Goal: Contribute content: Contribute content

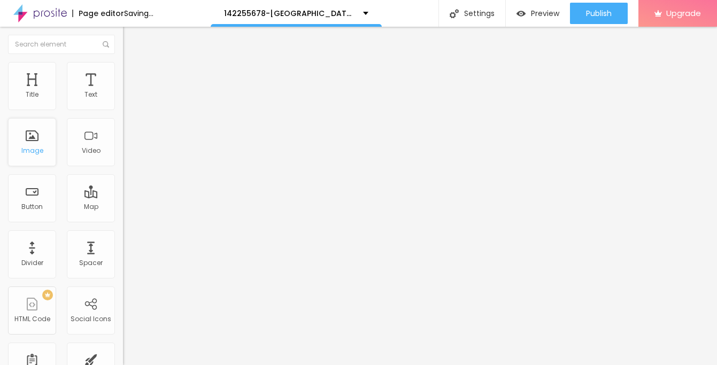
click at [43, 148] on div "Image" at bounding box center [32, 142] width 48 height 48
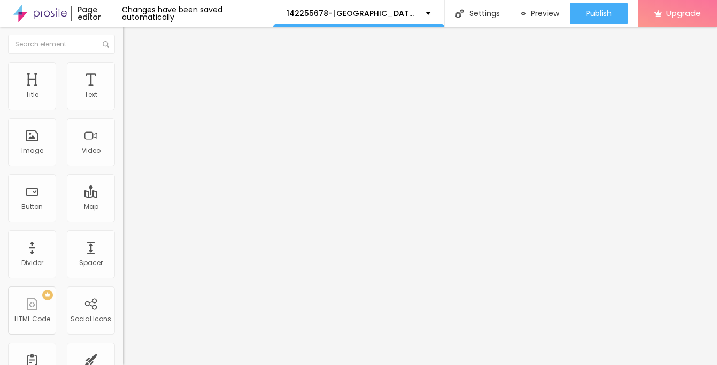
click at [123, 92] on span "Add image" at bounding box center [145, 87] width 44 height 9
click at [144, 364] on div "Subindo 1/1 arquivos" at bounding box center [358, 368] width 717 height 6
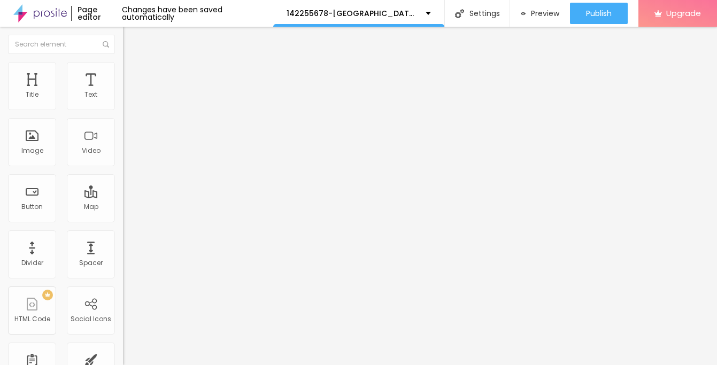
click at [123, 70] on li "Style" at bounding box center [184, 67] width 123 height 11
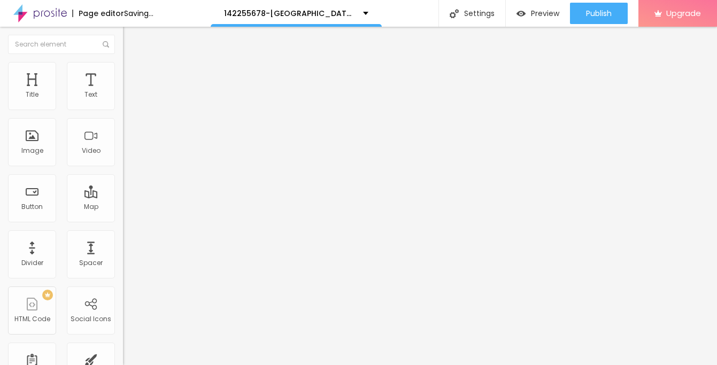
click at [133, 75] on span "Advanced" at bounding box center [150, 79] width 35 height 9
type input "11"
type input "12"
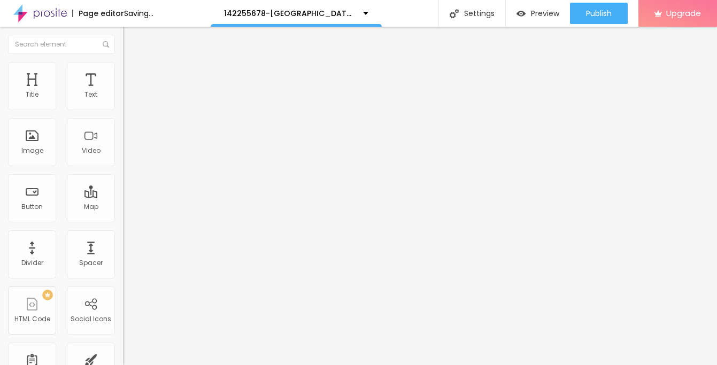
type input "13"
type input "14"
type input "15"
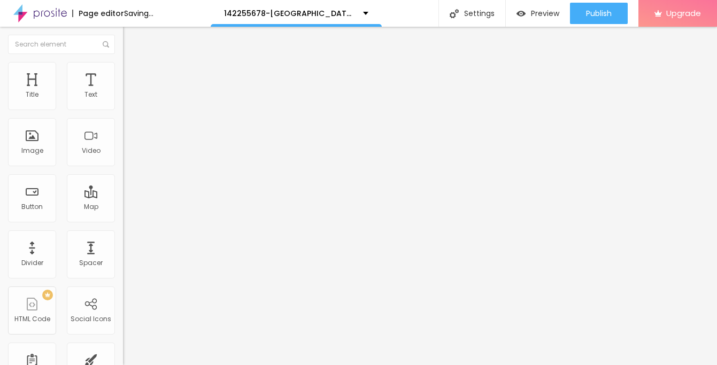
type input "15"
type input "16"
type input "17"
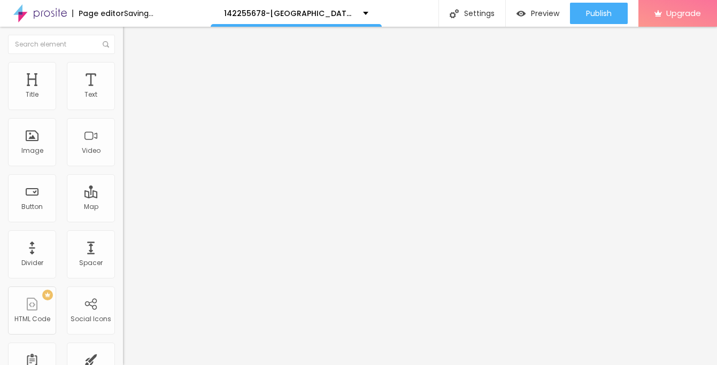
type input "18"
type input "19"
type input "20"
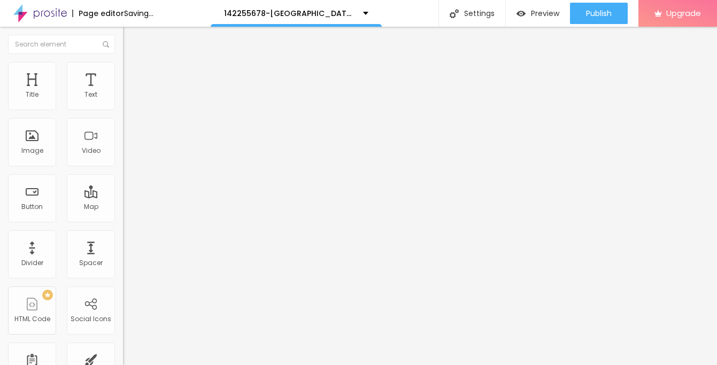
type input "20"
type input "21"
type input "22"
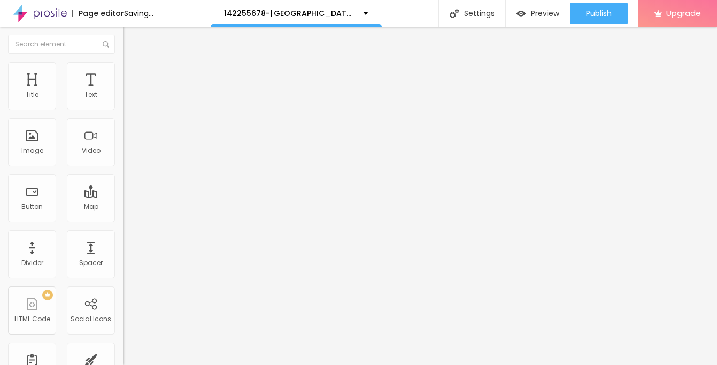
type input "23"
type input "24"
type input "23"
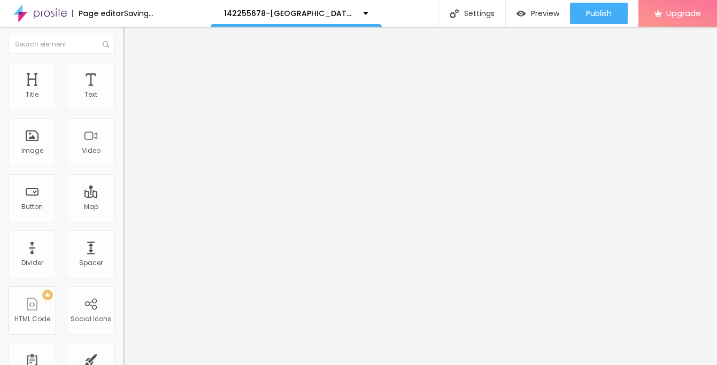
type input "23"
type input "22"
type input "21"
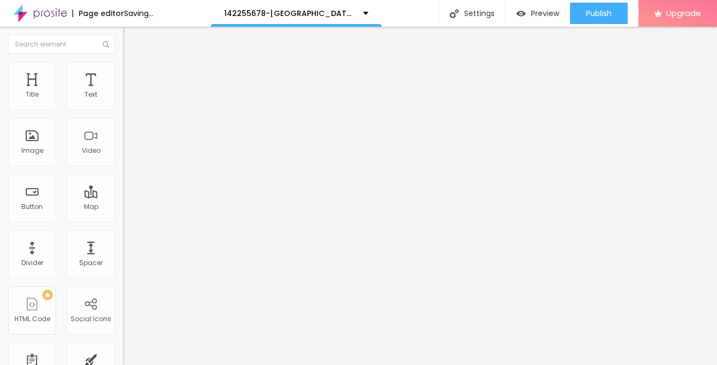
type input "20"
type input "19"
type input "18"
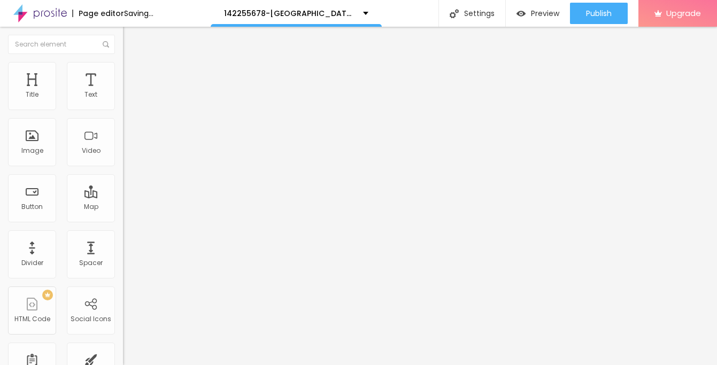
type input "18"
type input "17"
type input "16"
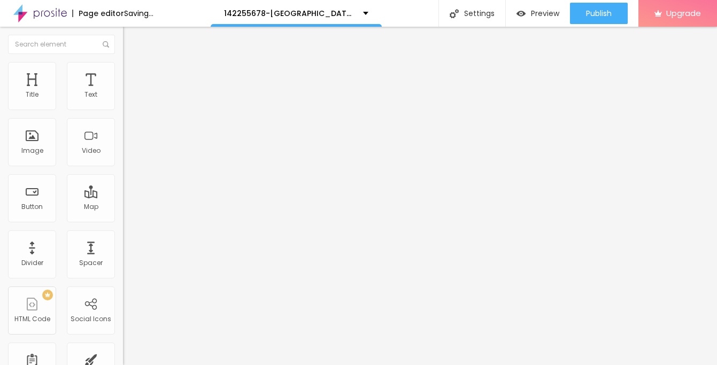
type input "15"
type input "14"
type input "13"
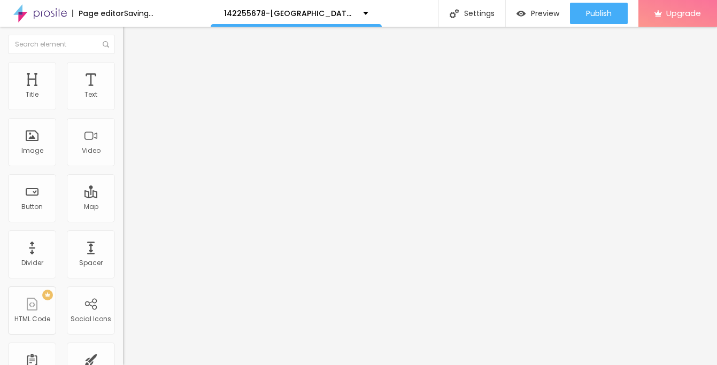
type input "13"
type input "12"
type input "11"
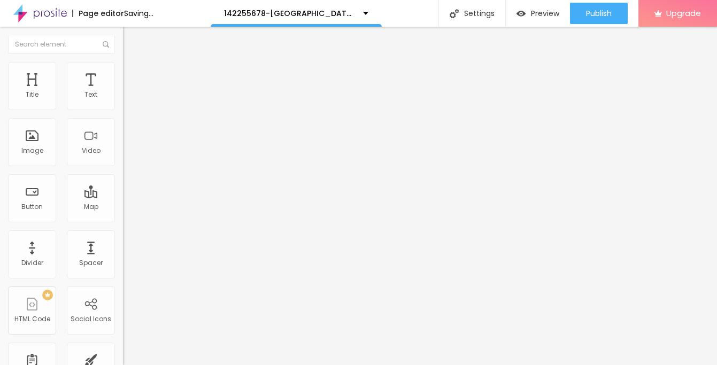
type input "10"
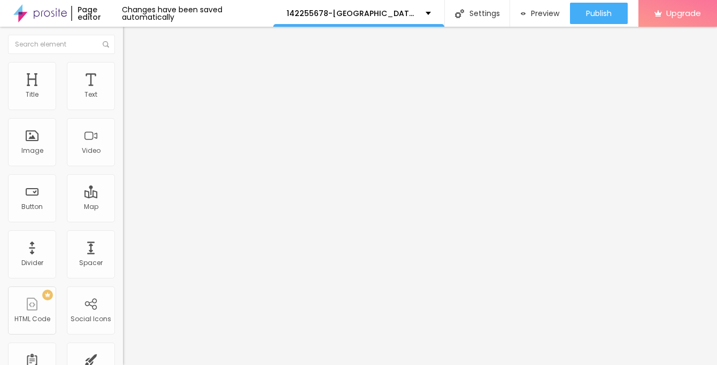
click at [123, 207] on input "range" at bounding box center [157, 211] width 69 height 9
click at [133, 74] on span "Style" at bounding box center [140, 69] width 15 height 9
type input "95"
type input "90"
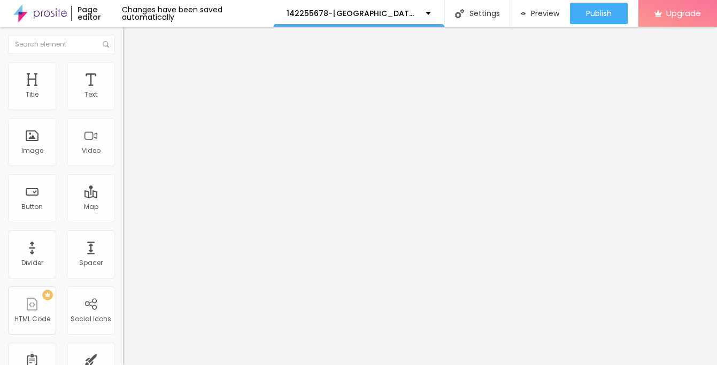
type input "90"
type input "85"
type input "80"
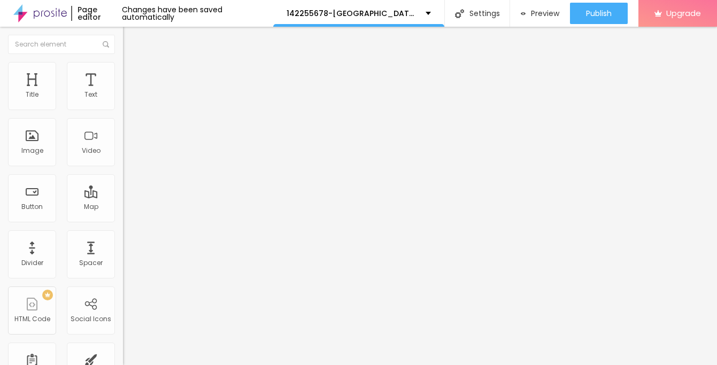
type input "75"
type input "70"
type input "65"
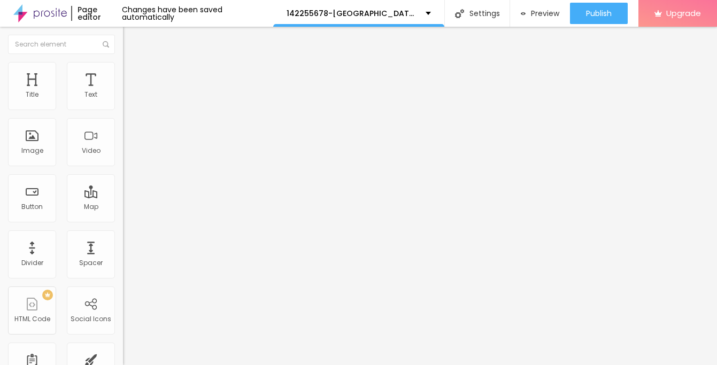
type input "65"
type input "60"
type input "55"
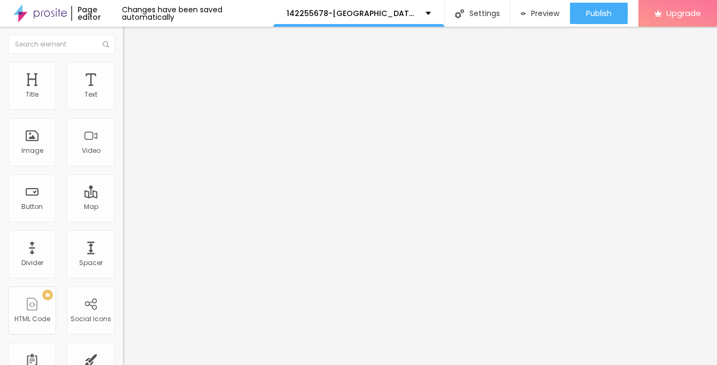
type input "50"
type input "45"
type input "40"
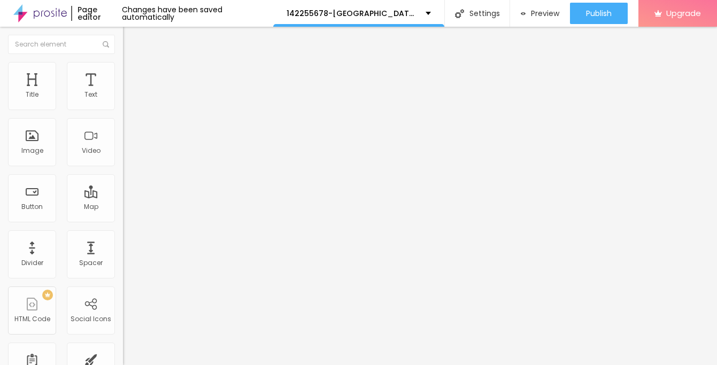
type input "40"
type input "35"
type input "30"
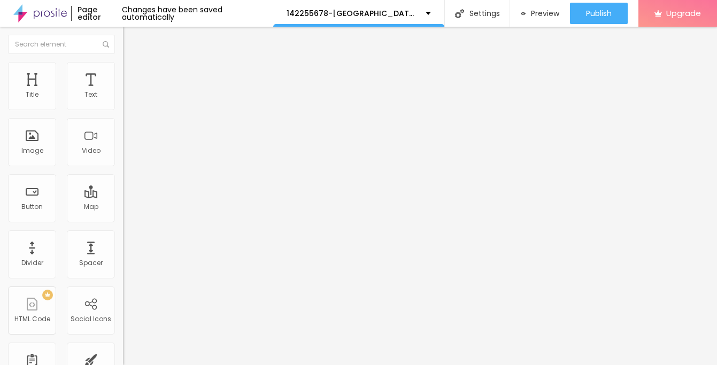
type input "25"
type input "20"
type input "15"
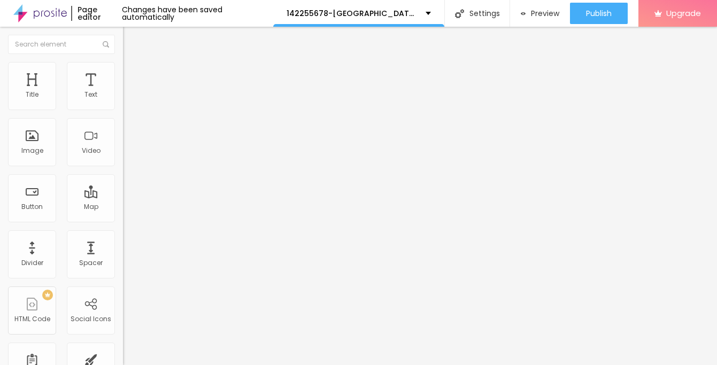
type input "15"
type input "10"
drag, startPoint x: 108, startPoint y: 114, endPoint x: -3, endPoint y: 120, distance: 111.8
type input "10"
click at [123, 110] on input "range" at bounding box center [157, 105] width 69 height 9
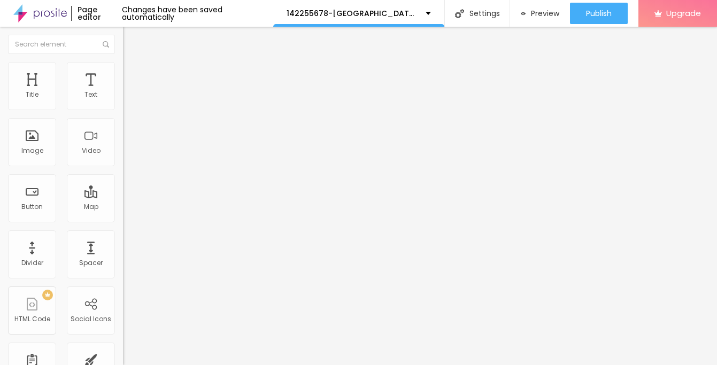
click at [131, 37] on img "button" at bounding box center [135, 39] width 9 height 9
click at [123, 103] on button "button" at bounding box center [130, 96] width 15 height 11
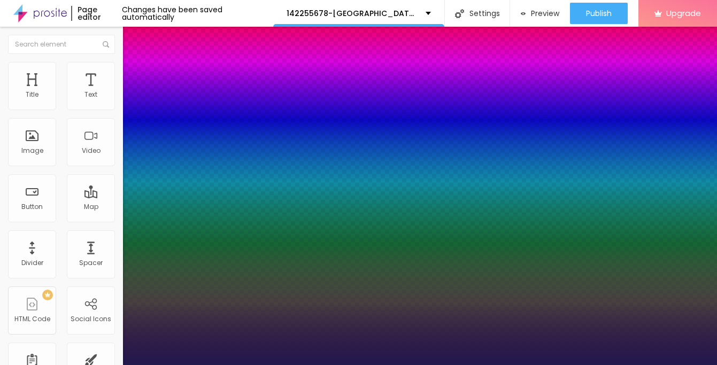
type input "1"
type input "17"
type input "1"
type input "18"
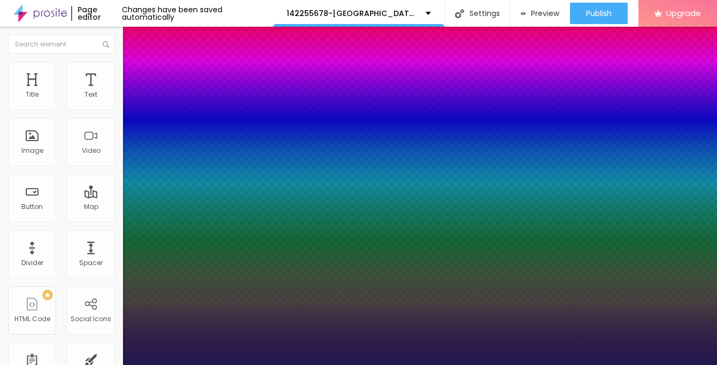
type input "18"
type input "1"
type input "19"
type input "1"
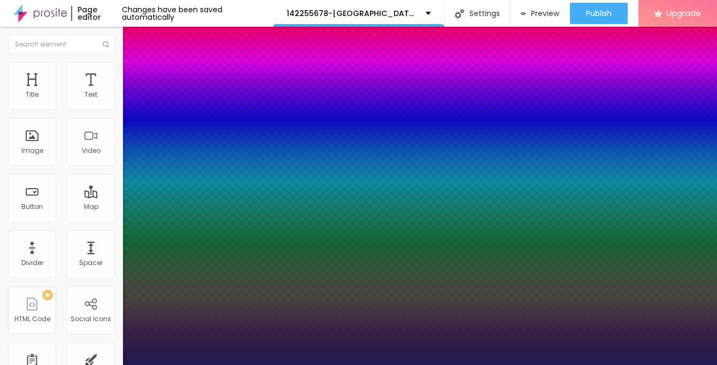
type input "20"
type input "1"
type input "21"
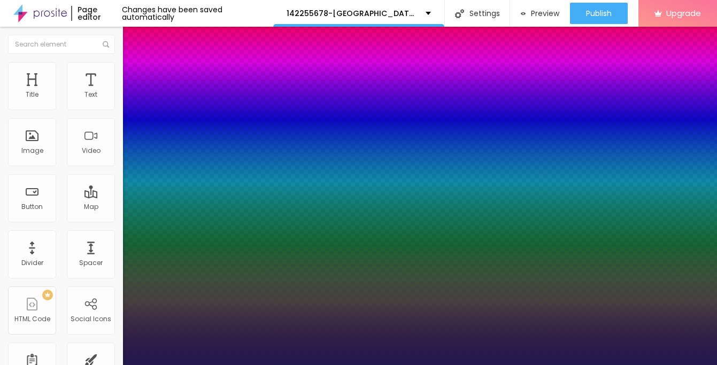
type input "1"
type input "22"
type input "1"
type input "23"
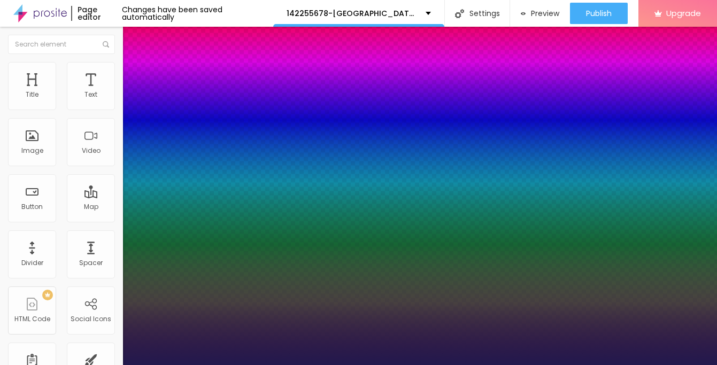
type input "23"
type input "1"
type input "24"
type input "1"
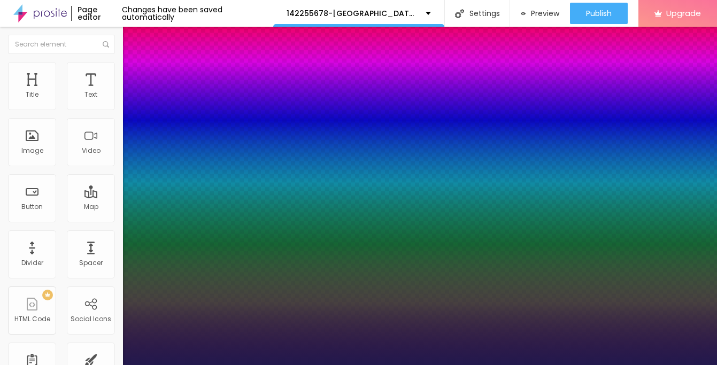
type input "23"
type input "1"
type input "22"
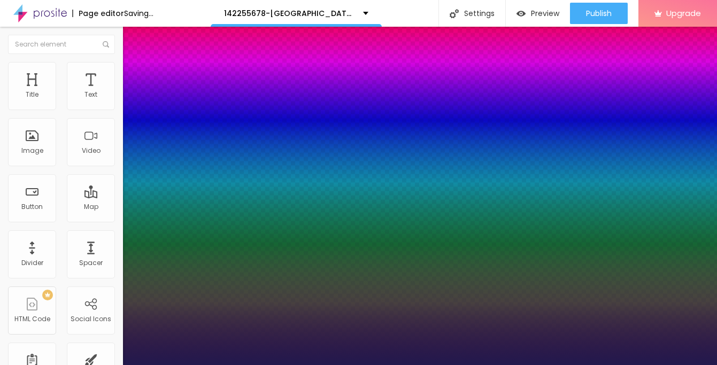
type input "1"
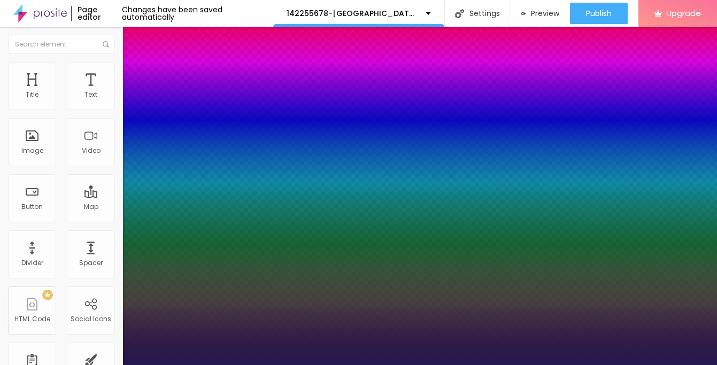
type input "23"
type input "1"
type input "24"
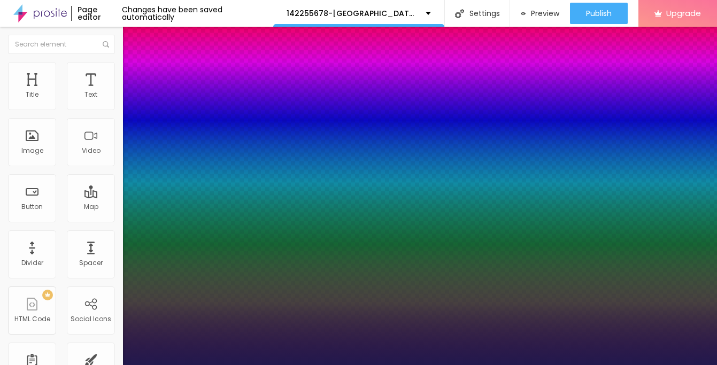
type input "1"
type input "25"
type input "1"
type input "26"
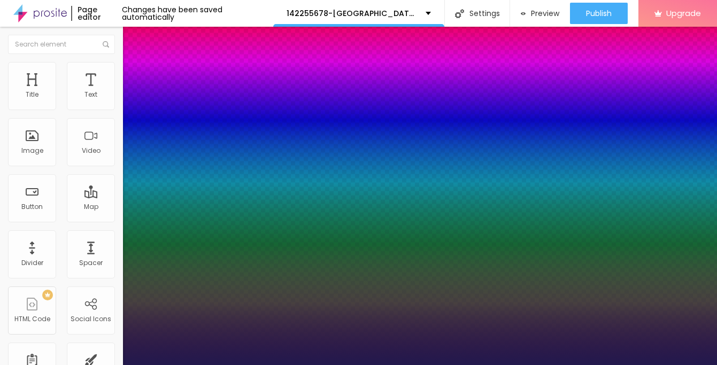
type input "26"
type input "1"
type input "25"
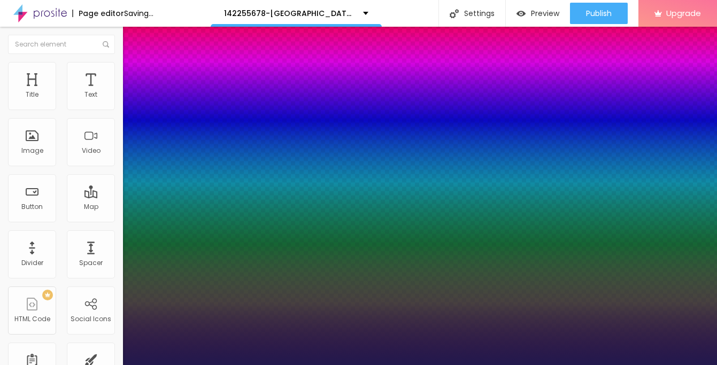
type input "1"
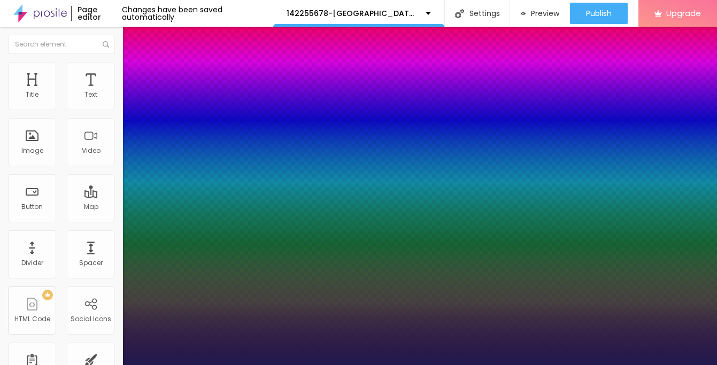
drag, startPoint x: 144, startPoint y: 183, endPoint x: 151, endPoint y: 184, distance: 7.0
type input "25"
click at [10, 364] on div at bounding box center [358, 365] width 717 height 0
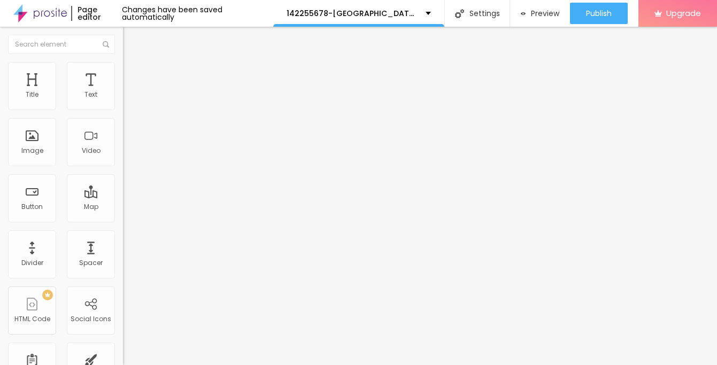
click at [131, 39] on div "Edit Text" at bounding box center [155, 39] width 49 height 9
click at [123, 100] on input "Click me" at bounding box center [187, 95] width 128 height 11
paste input "→ VIEW DOCUMENT HERE"
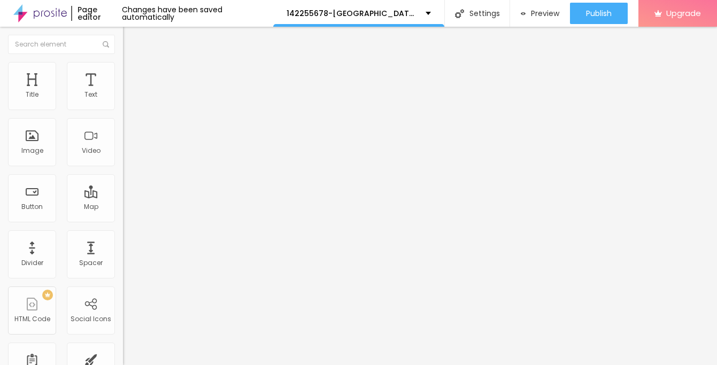
type input "→ VIEW DOCUMENT HERE"
click at [123, 216] on input "https://" at bounding box center [187, 214] width 128 height 11
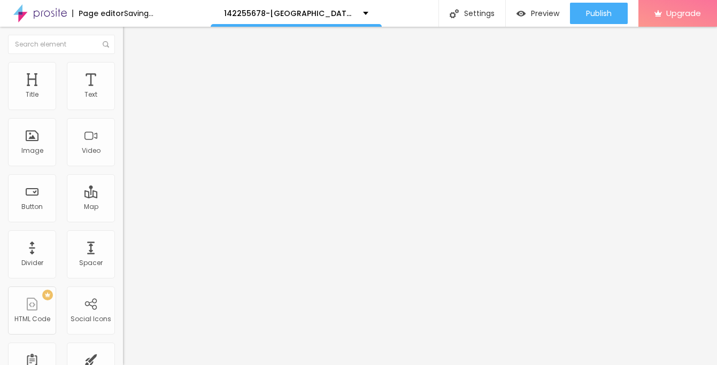
click at [123, 216] on input "https://" at bounding box center [187, 214] width 128 height 11
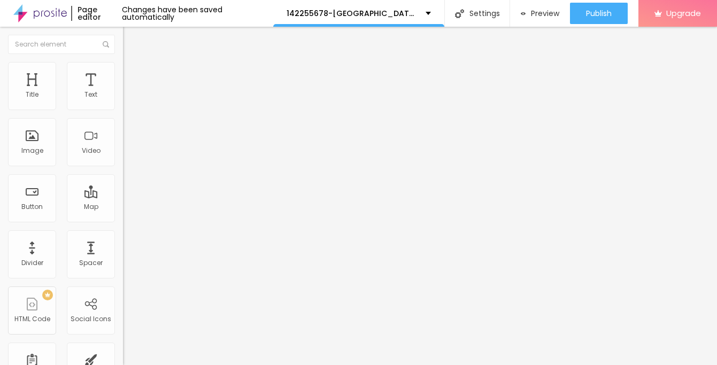
paste input "[URL][DOMAIN_NAME]"
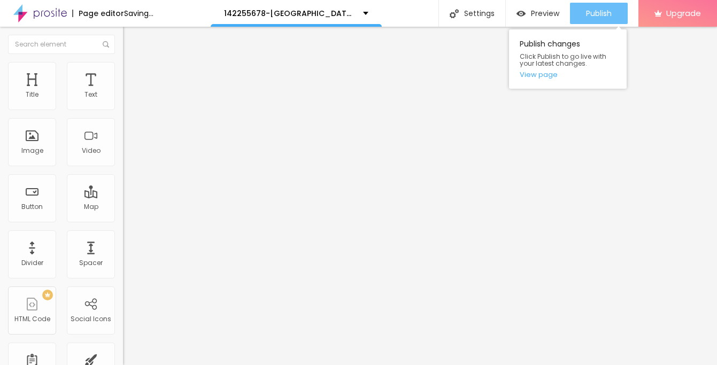
type input "[URL][DOMAIN_NAME]"
click at [592, 10] on span "Publish" at bounding box center [599, 13] width 26 height 9
